Goal: Task Accomplishment & Management: Complete application form

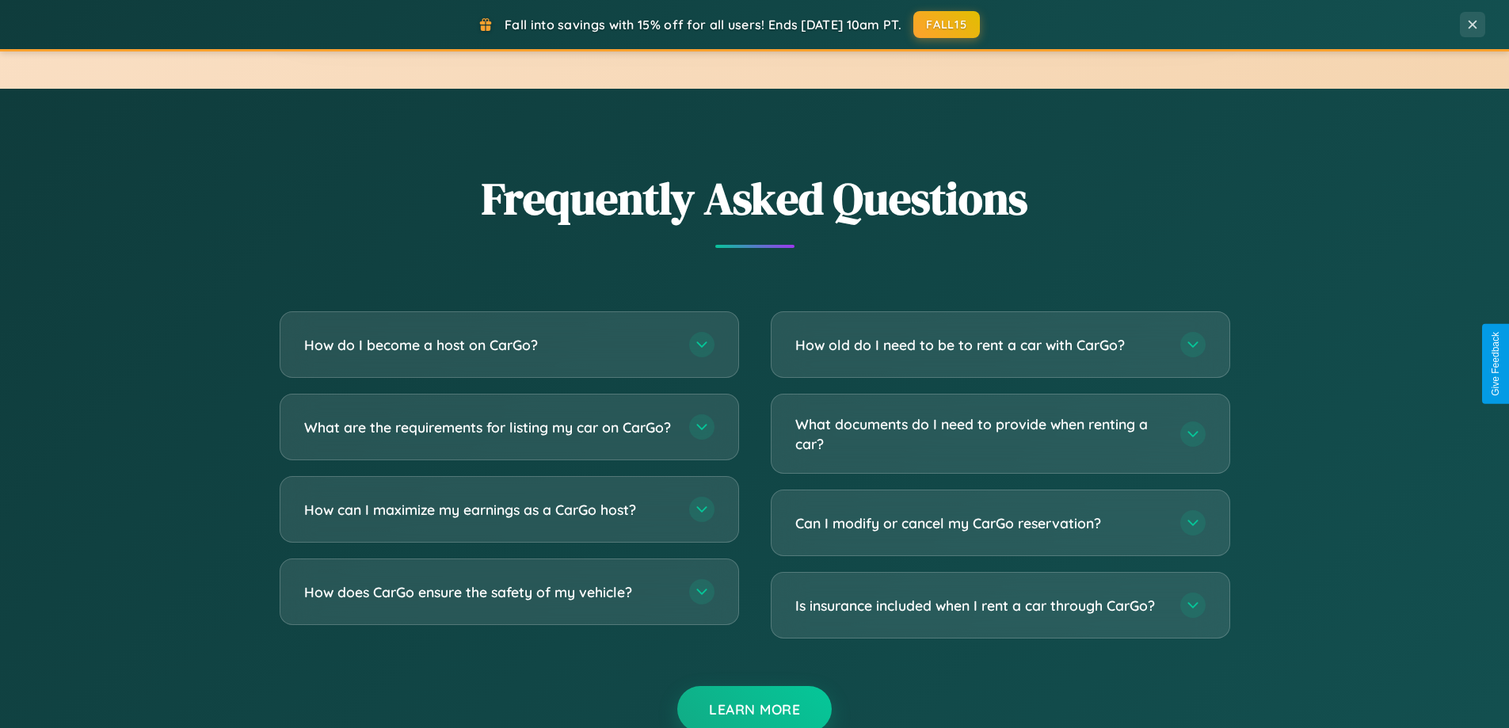
scroll to position [3047, 0]
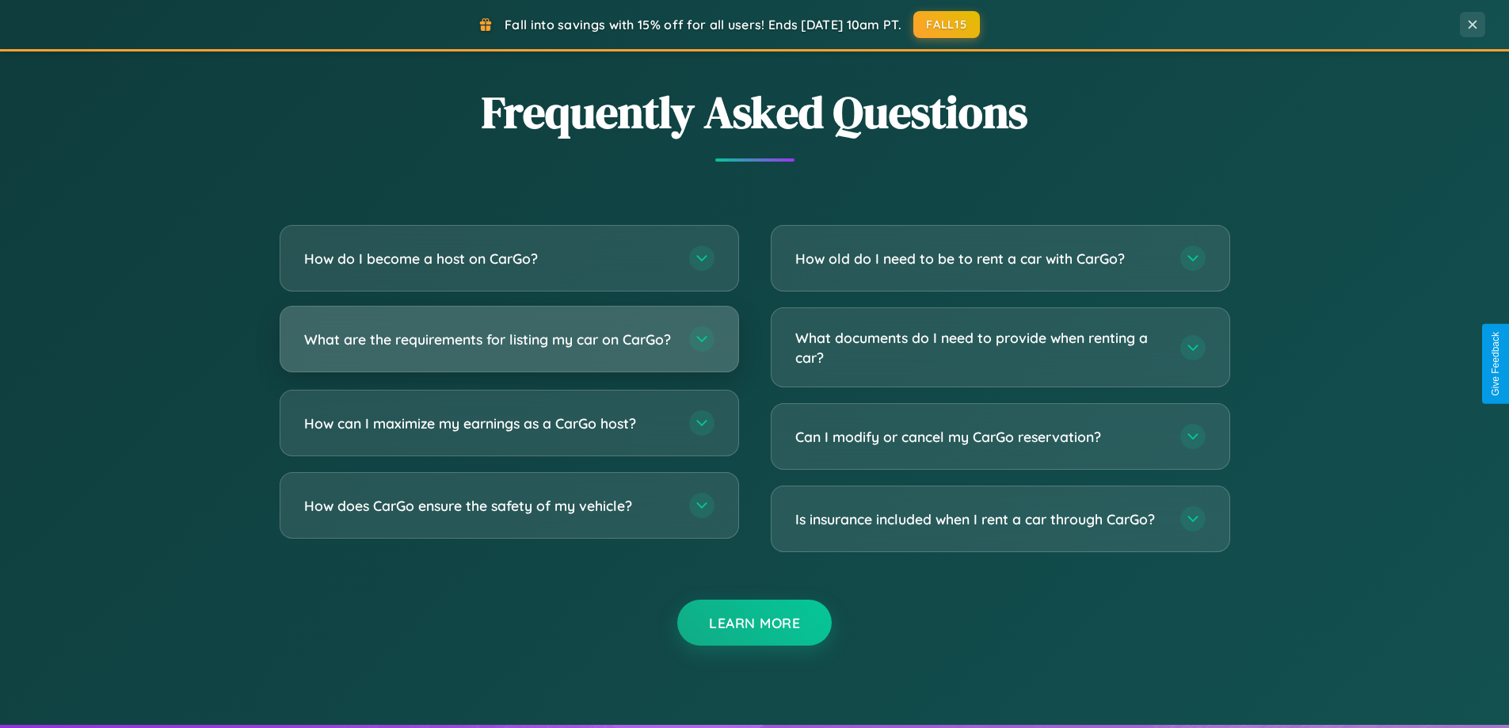
click at [508, 347] on h3 "What are the requirements for listing my car on CarGo?" at bounding box center [488, 339] width 369 height 20
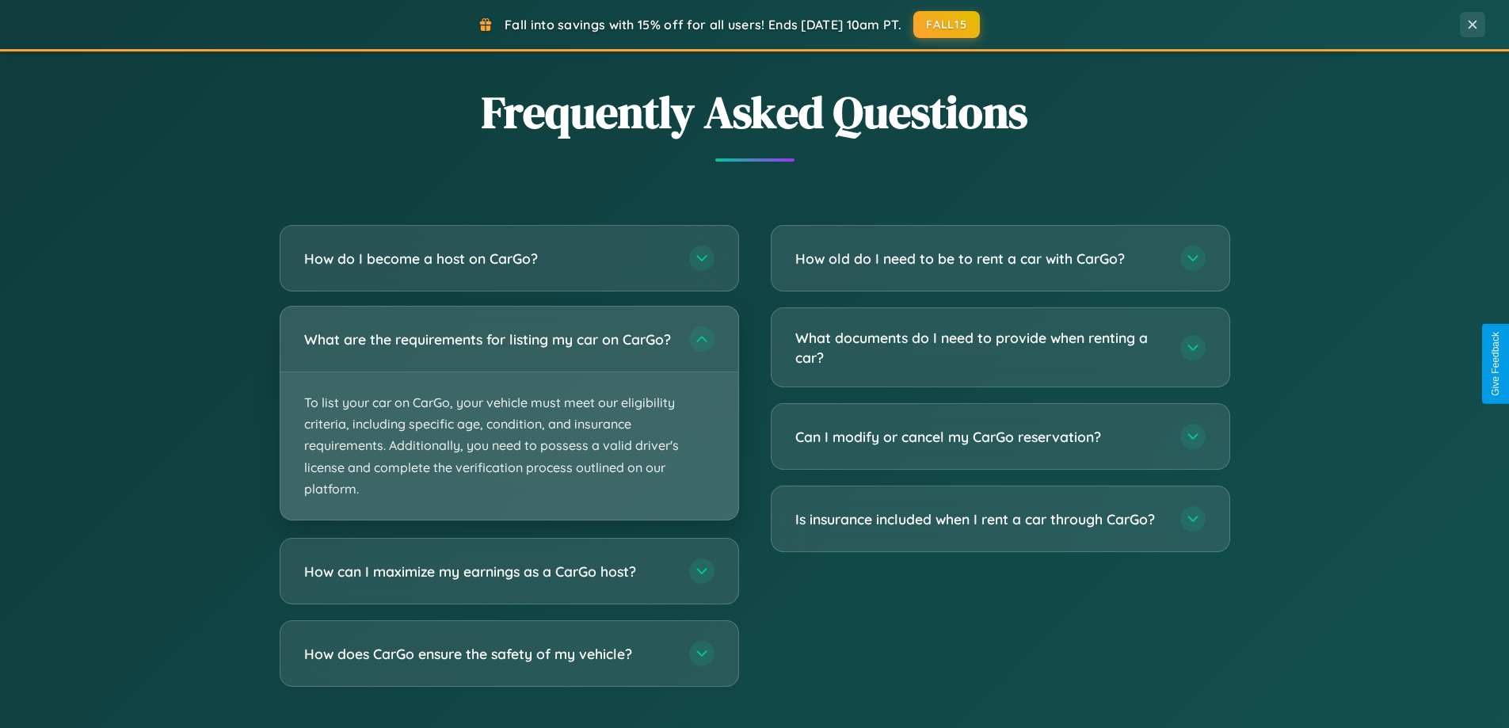
click at [508, 420] on p "To list your car on CarGo, your vehicle must meet our eligibility criteria, inc…" at bounding box center [509, 445] width 458 height 147
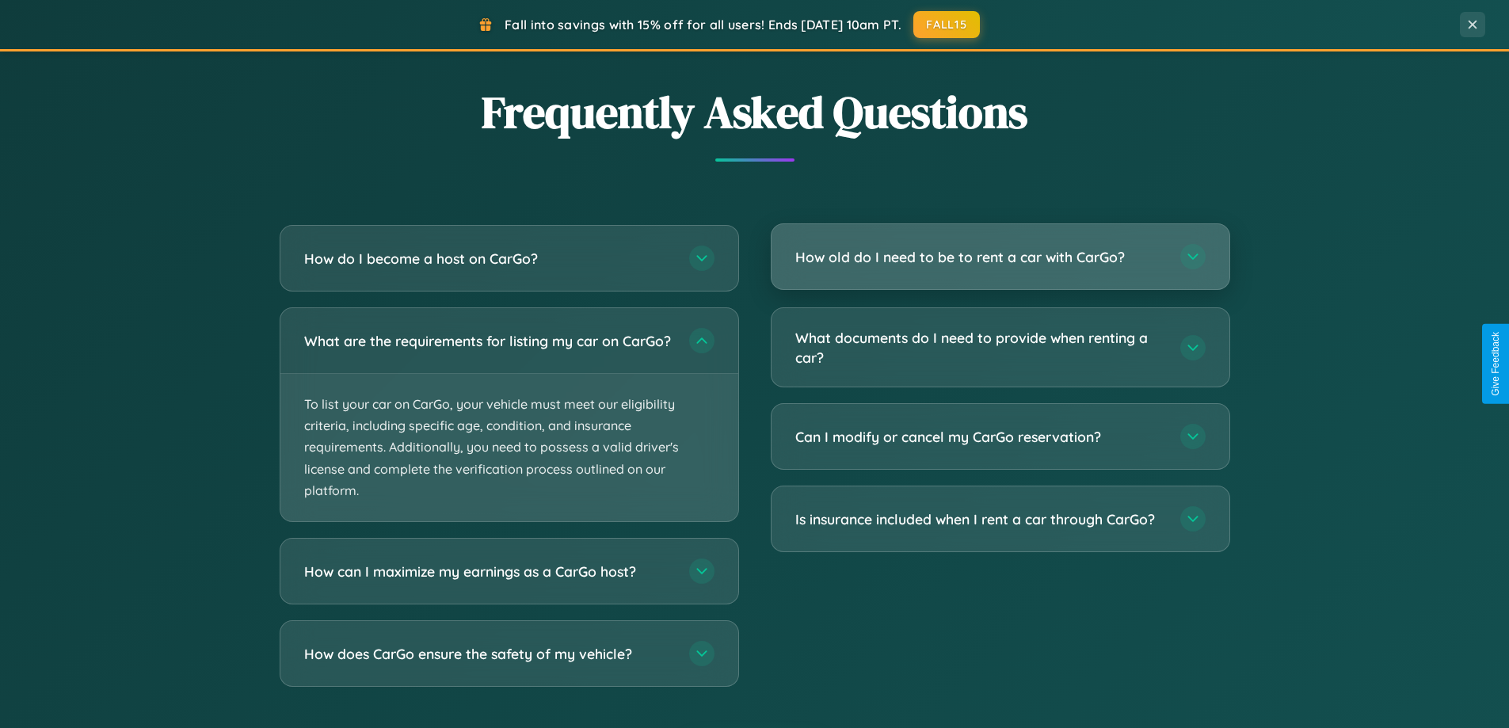
click at [999, 257] on h3 "How old do I need to be to rent a car with CarGo?" at bounding box center [979, 257] width 369 height 20
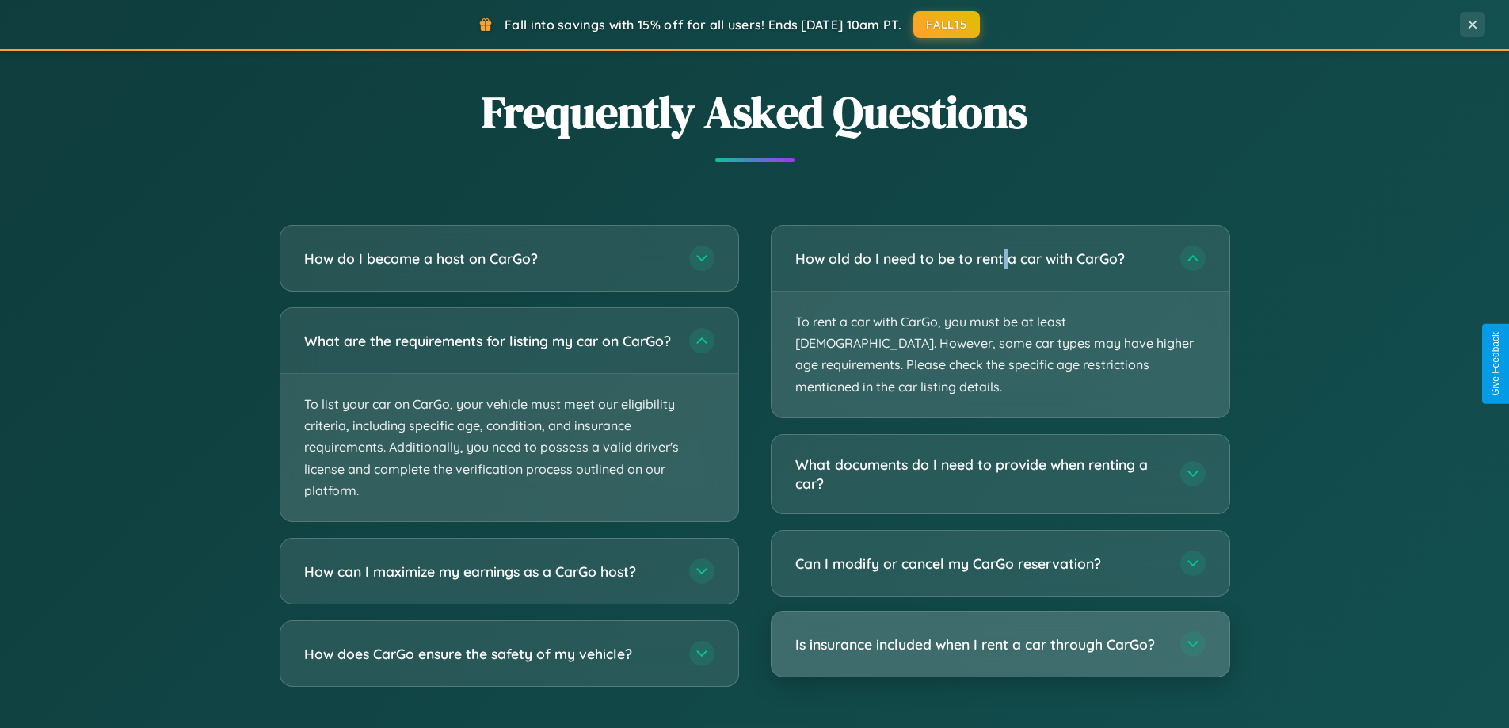
click at [999, 634] on h3 "Is insurance included when I rent a car through CarGo?" at bounding box center [979, 644] width 369 height 20
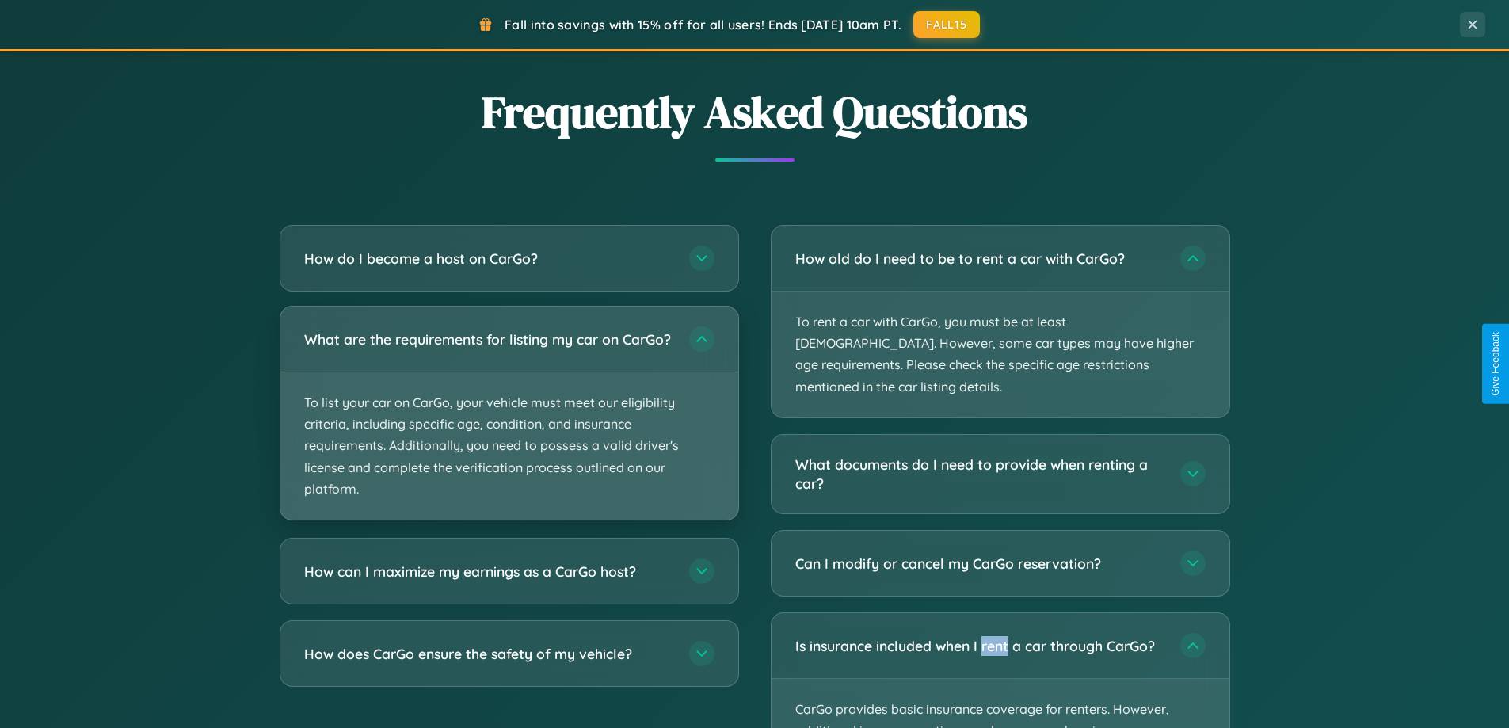
click at [508, 421] on p "To list your car on CarGo, your vehicle must meet our eligibility criteria, inc…" at bounding box center [509, 445] width 458 height 147
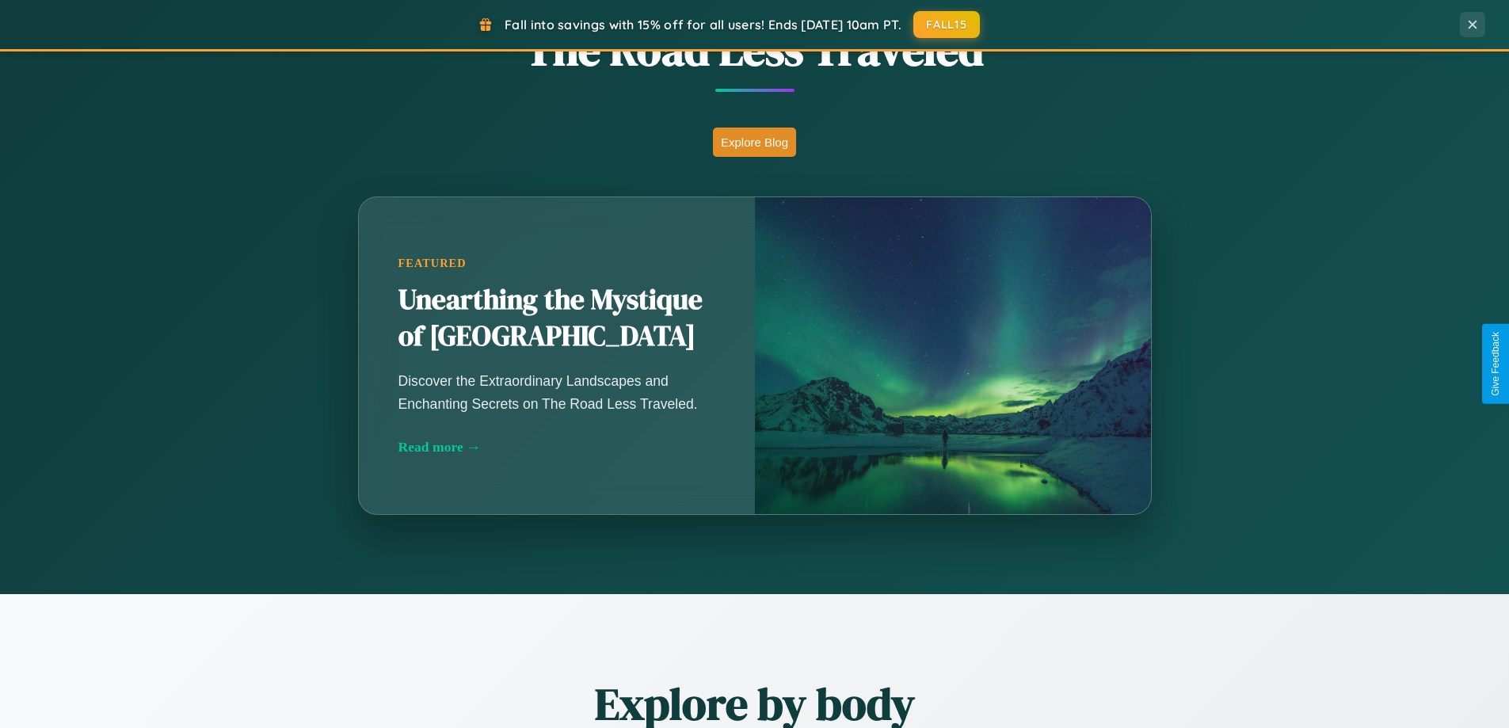
scroll to position [683, 0]
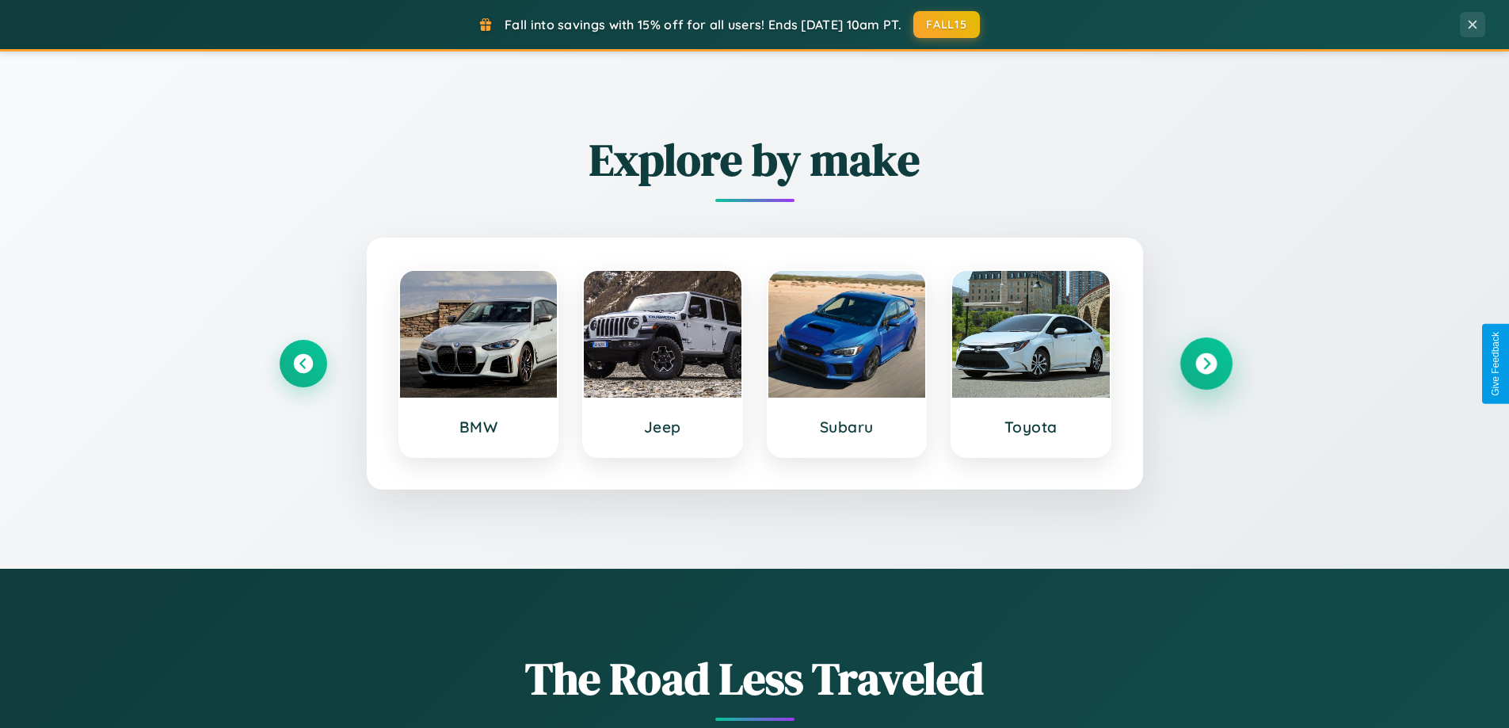
click at [1205, 363] on icon at bounding box center [1205, 363] width 21 height 21
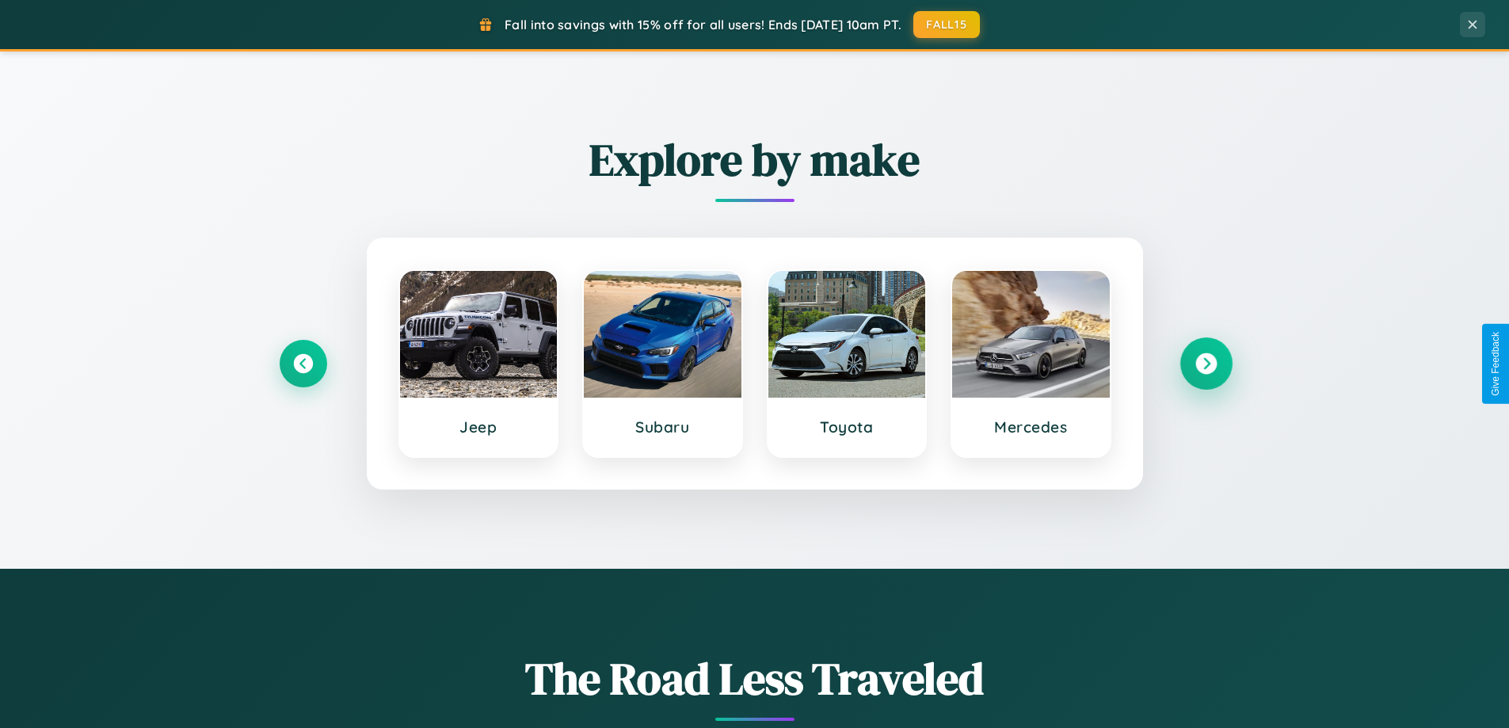
click at [1205, 363] on icon at bounding box center [1205, 363] width 21 height 21
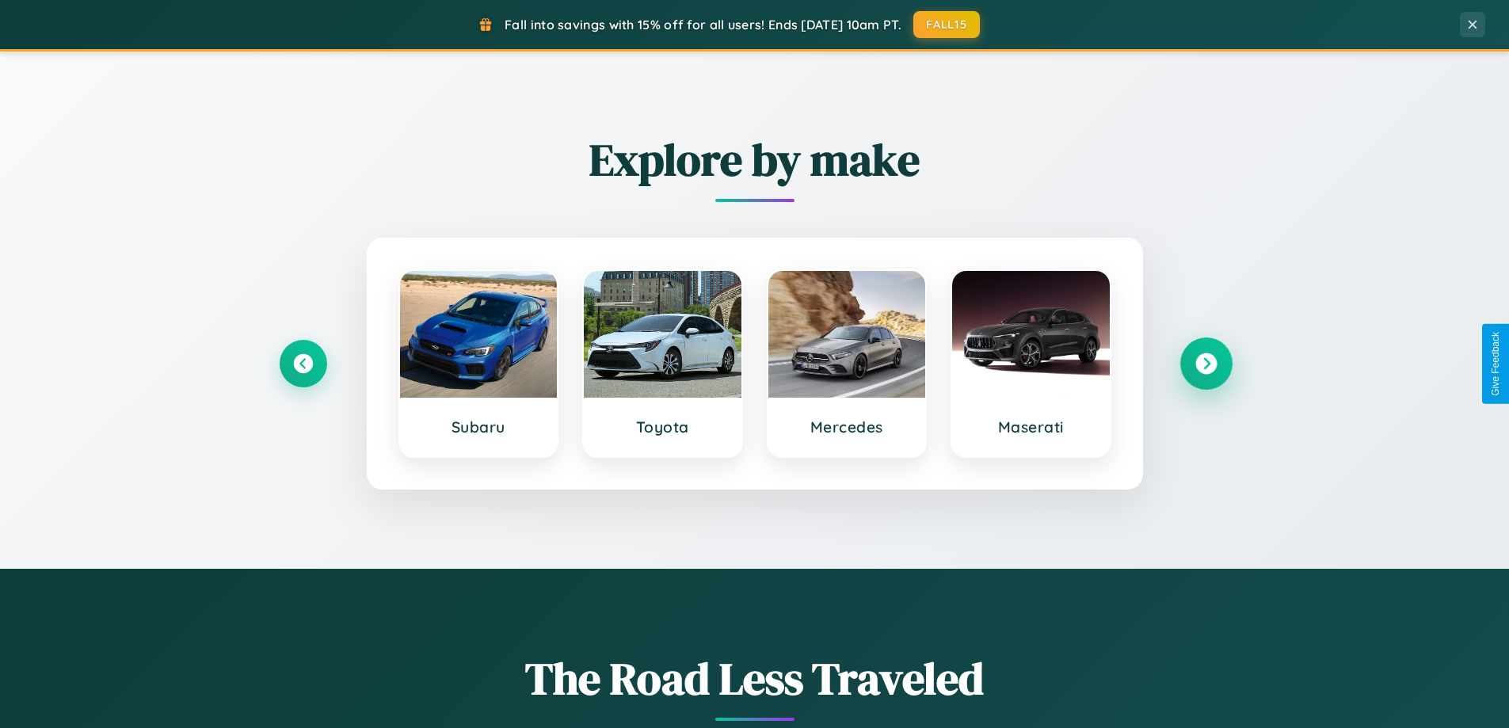
click at [1205, 363] on icon at bounding box center [1205, 363] width 21 height 21
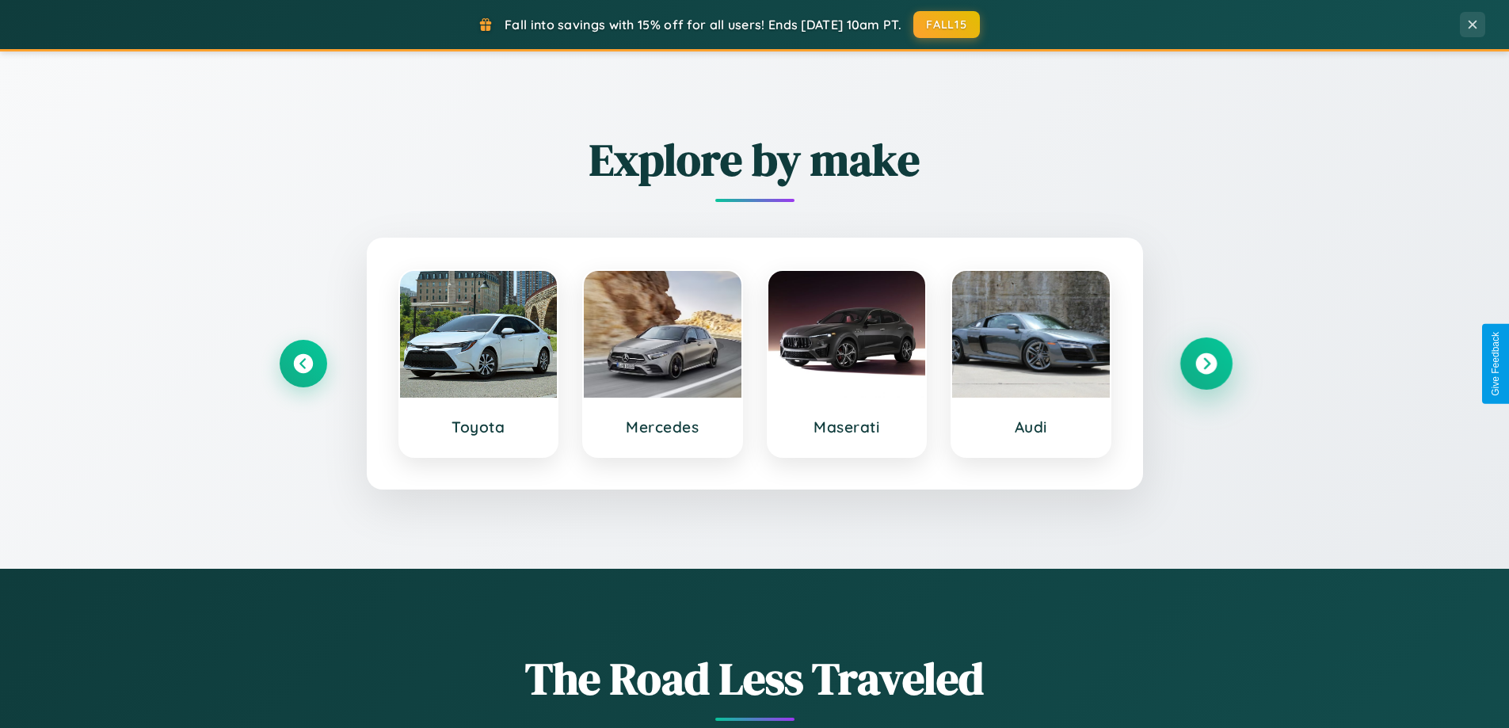
click at [1205, 363] on icon at bounding box center [1205, 363] width 21 height 21
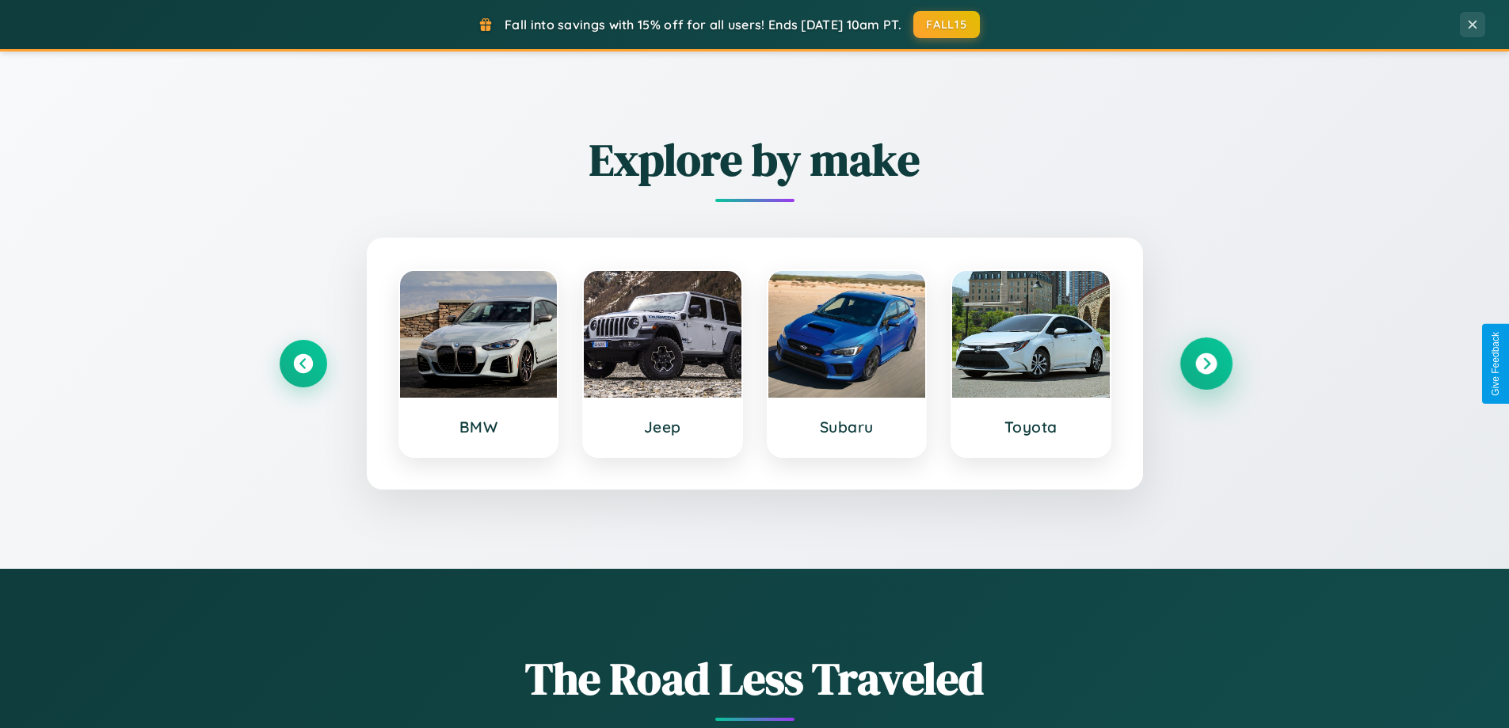
click at [1205, 363] on icon at bounding box center [1205, 363] width 21 height 21
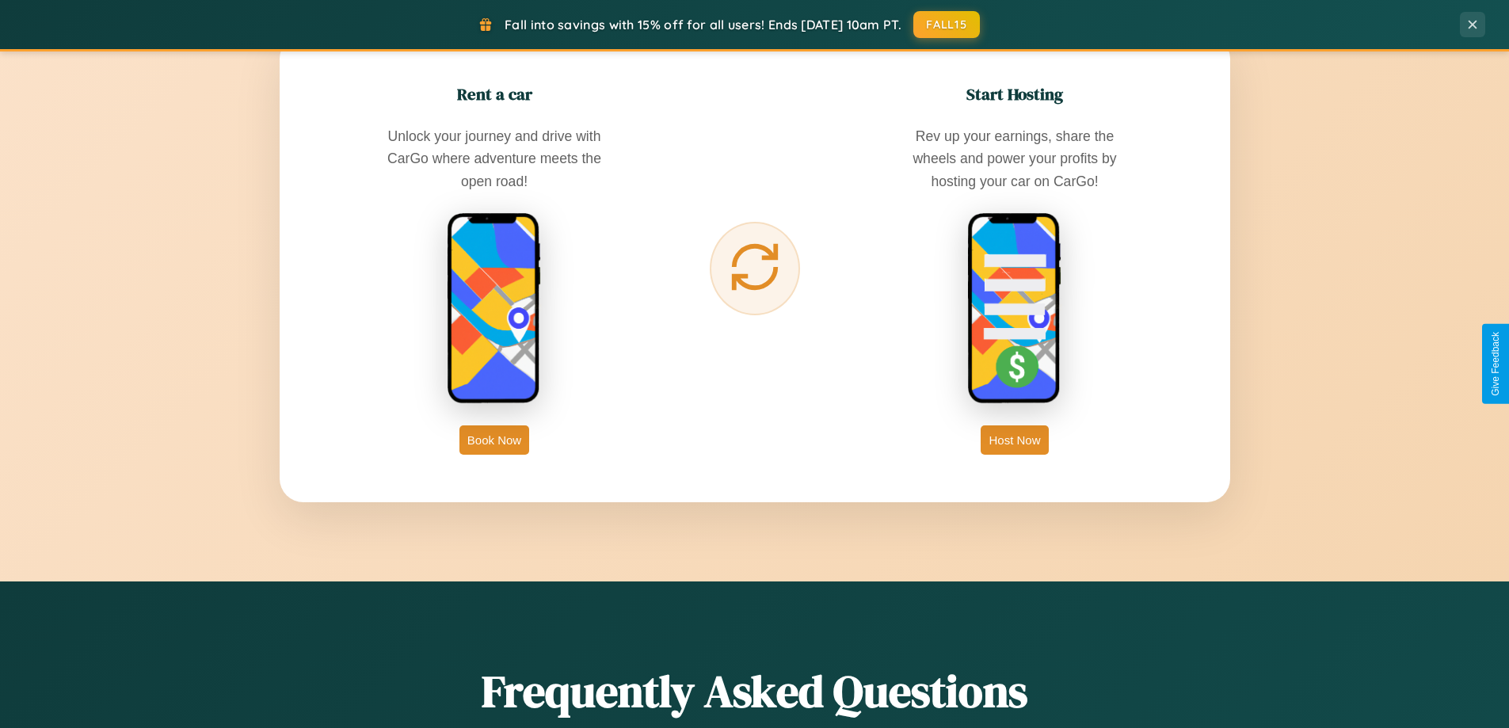
scroll to position [2544, 0]
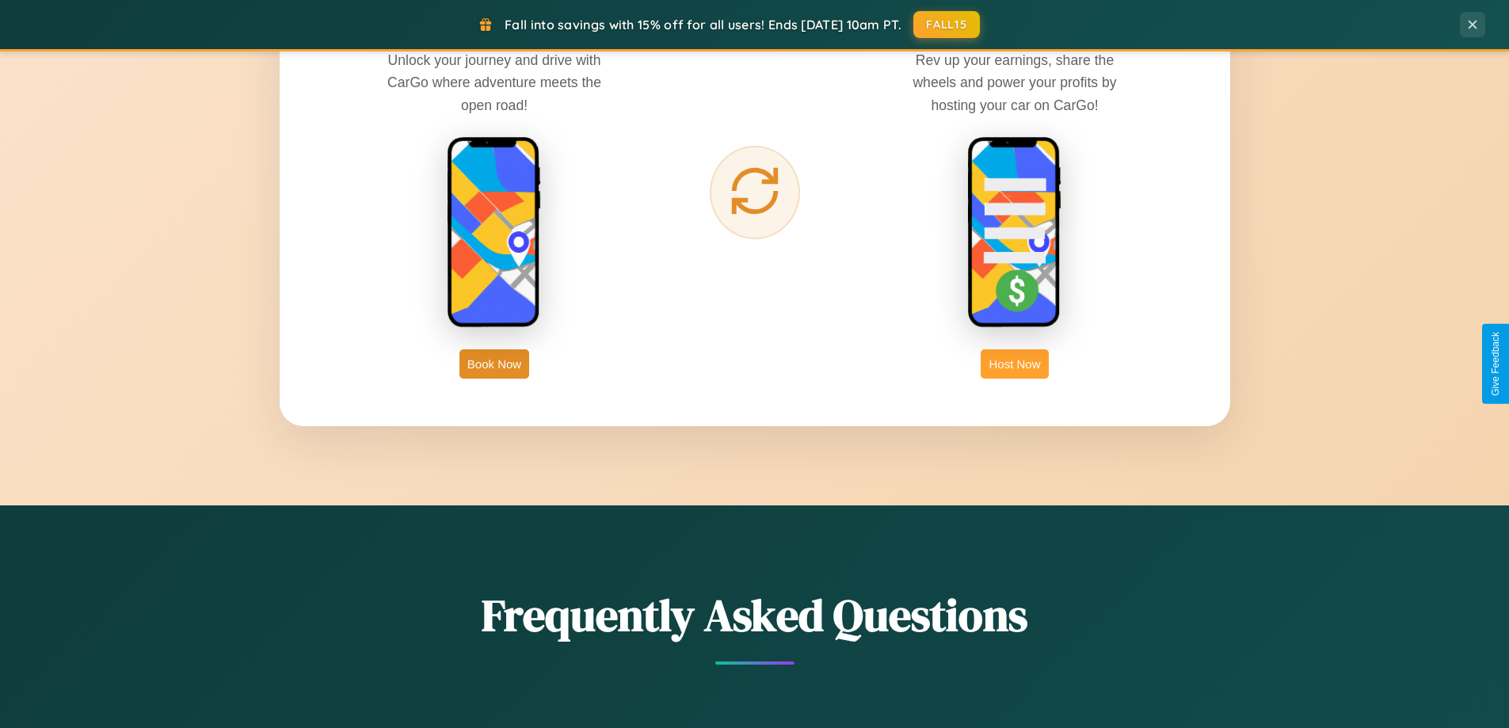
click at [1014, 363] on button "Host Now" at bounding box center [1013, 363] width 67 height 29
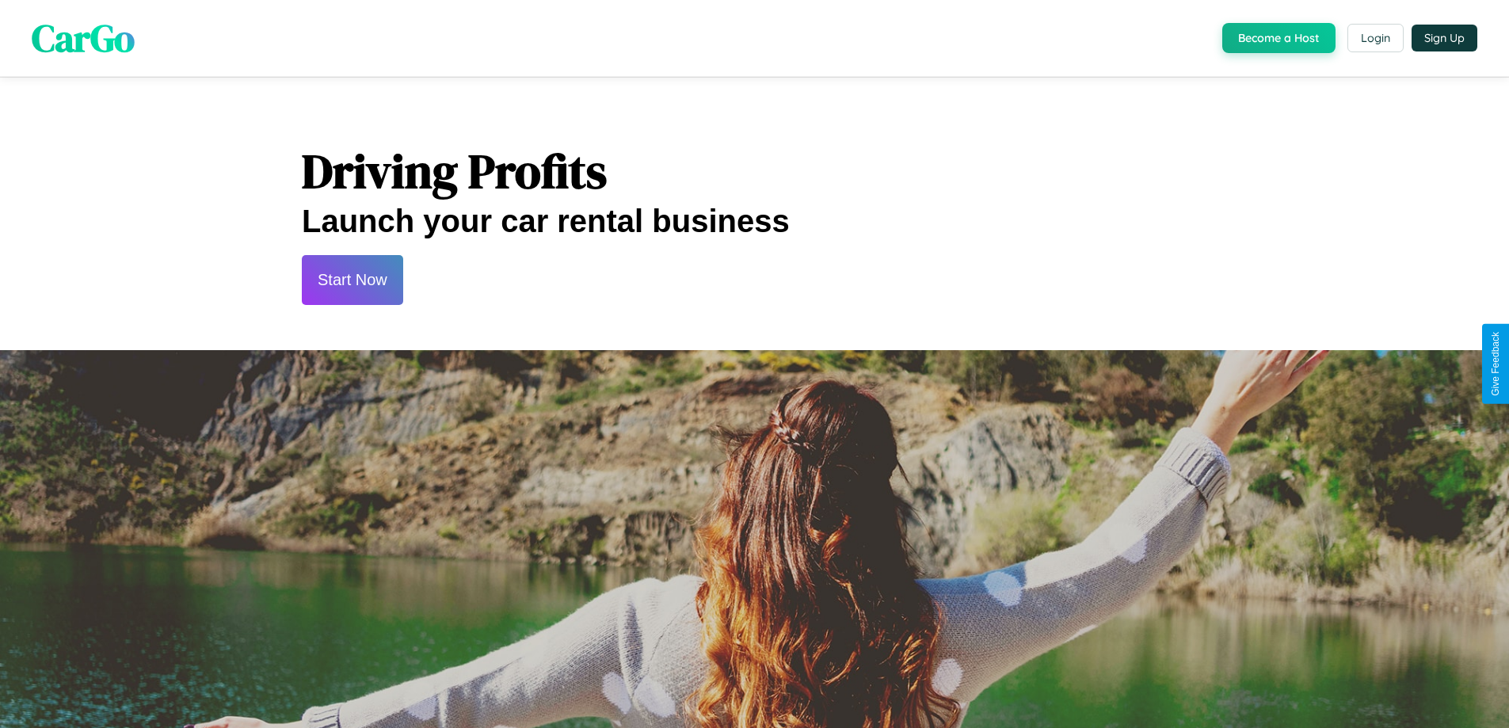
click at [352, 280] on button "Start Now" at bounding box center [352, 280] width 101 height 50
